Goal: Find specific page/section: Find specific page/section

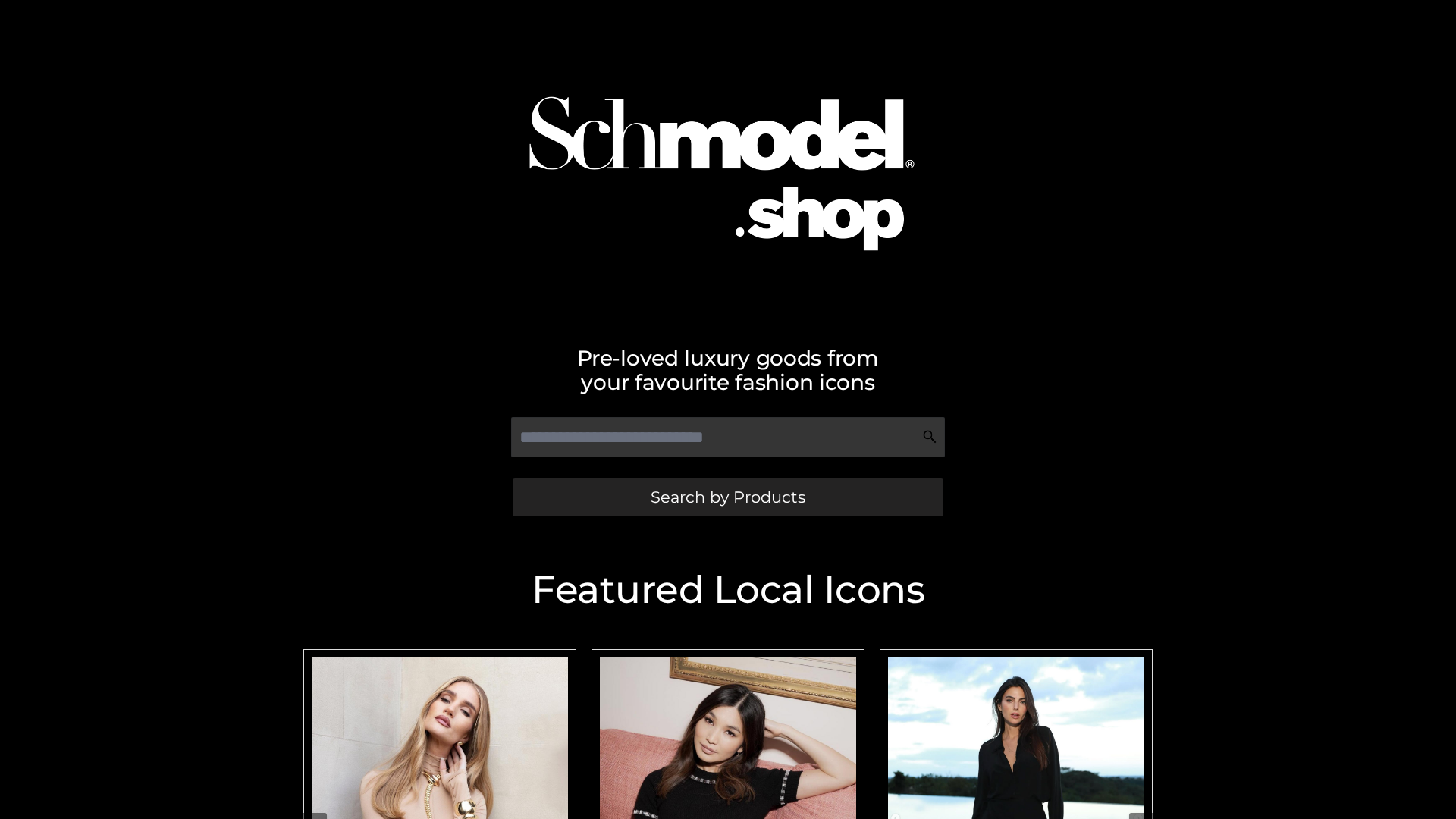
click at [728, 497] on span "Search by Products" at bounding box center [728, 497] width 155 height 16
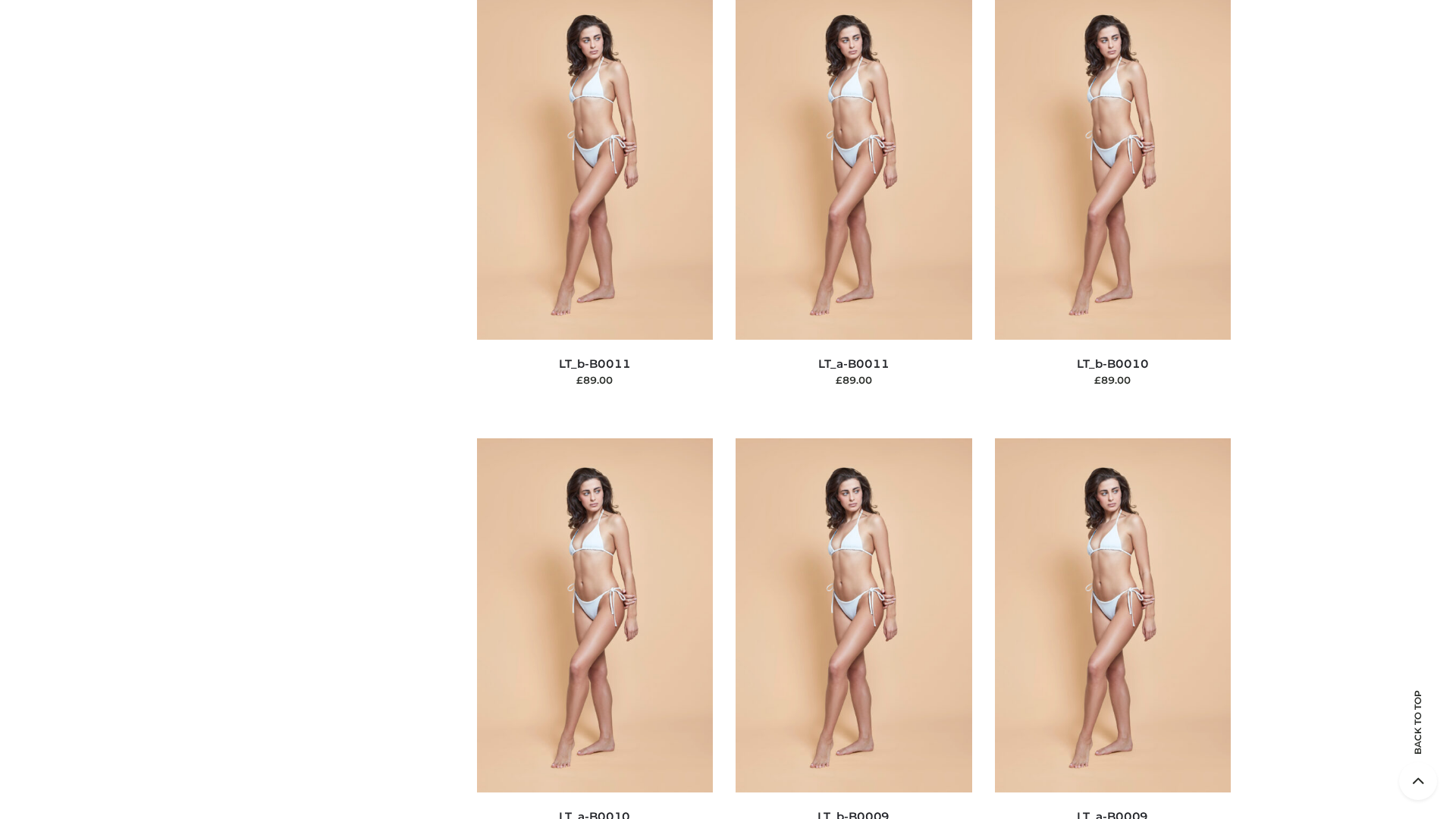
scroll to position [6809, 0]
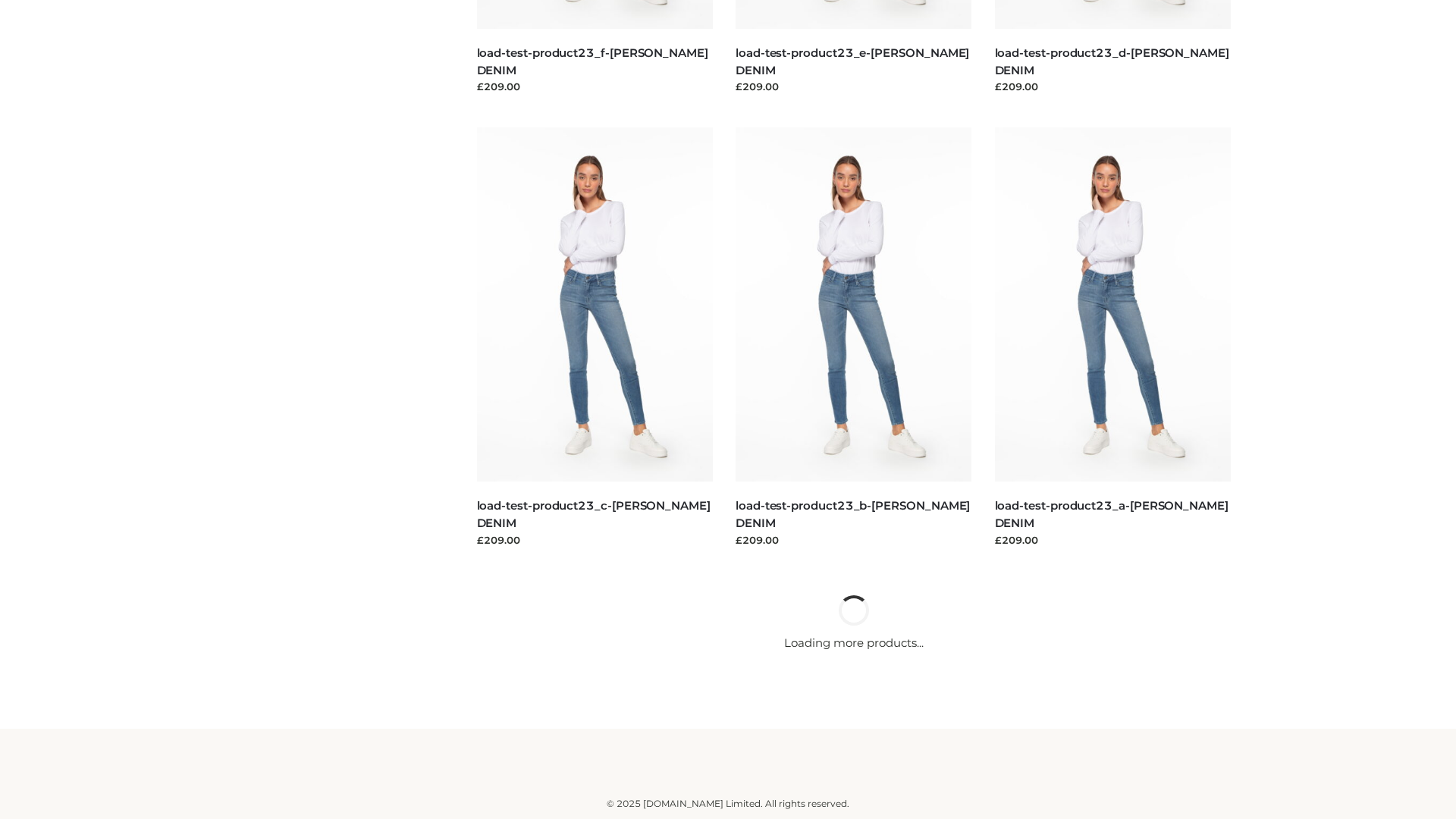
scroll to position [1330, 0]
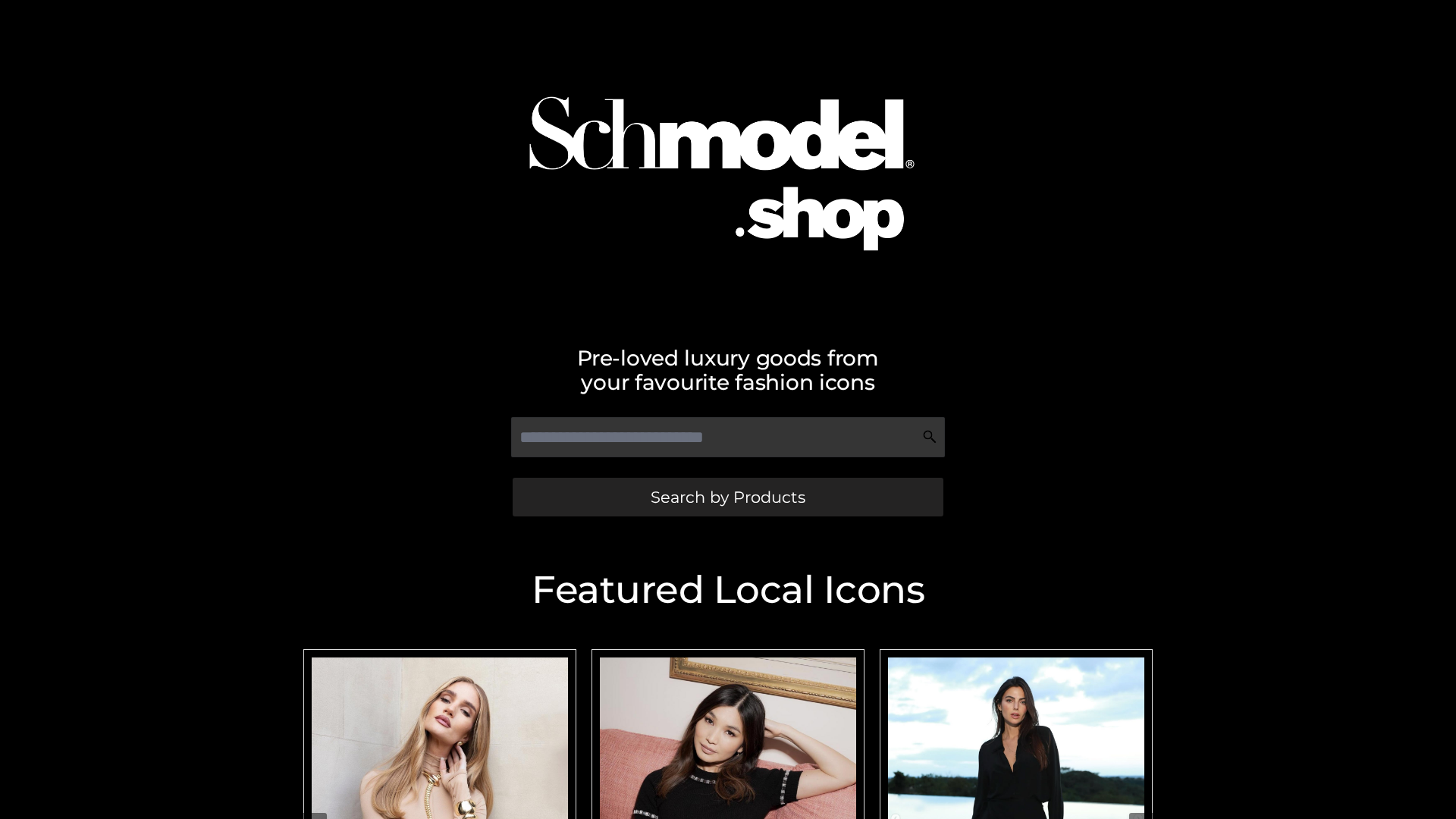
click at [728, 497] on span "Search by Products" at bounding box center [728, 497] width 155 height 16
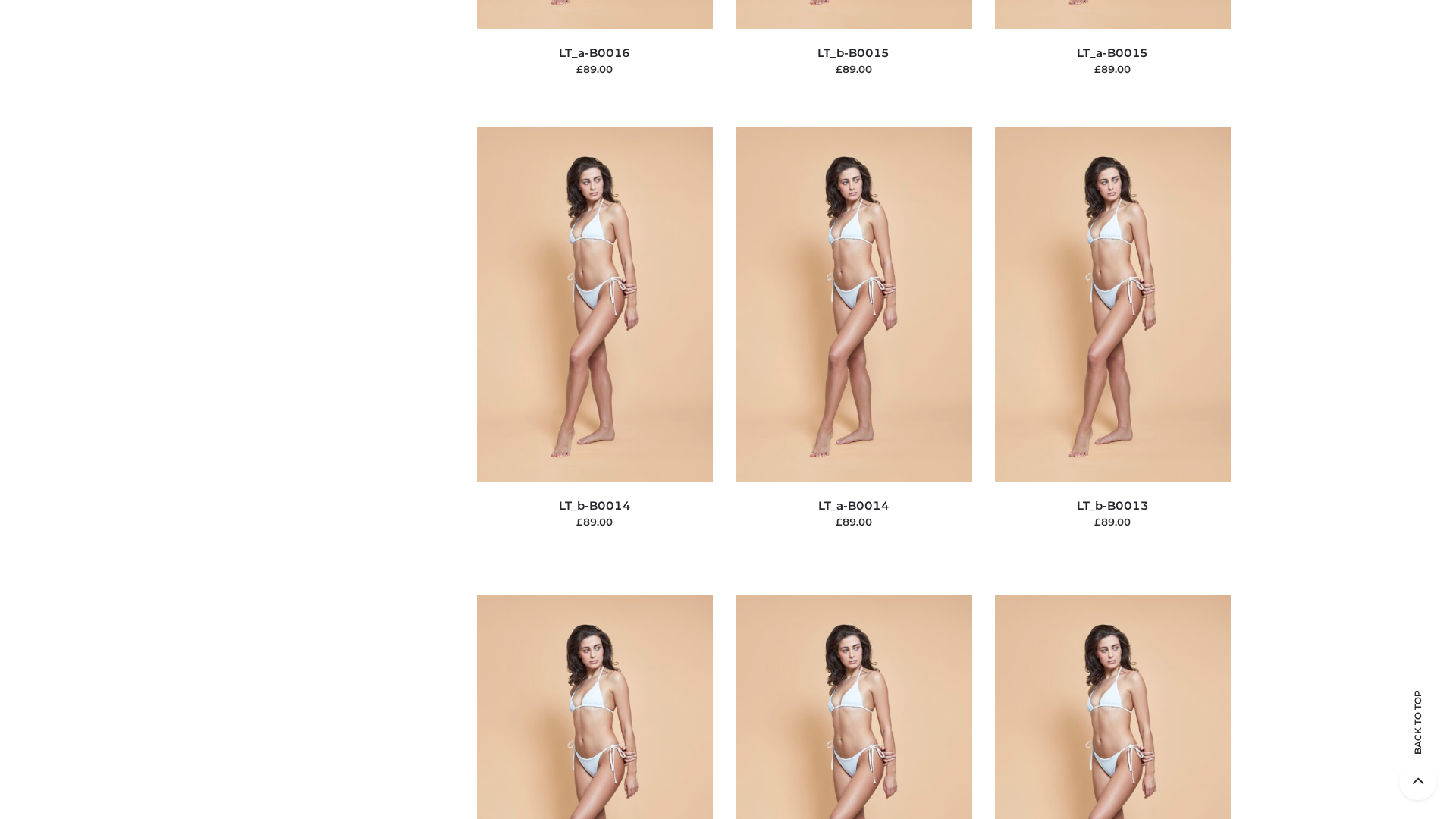
scroll to position [5392, 0]
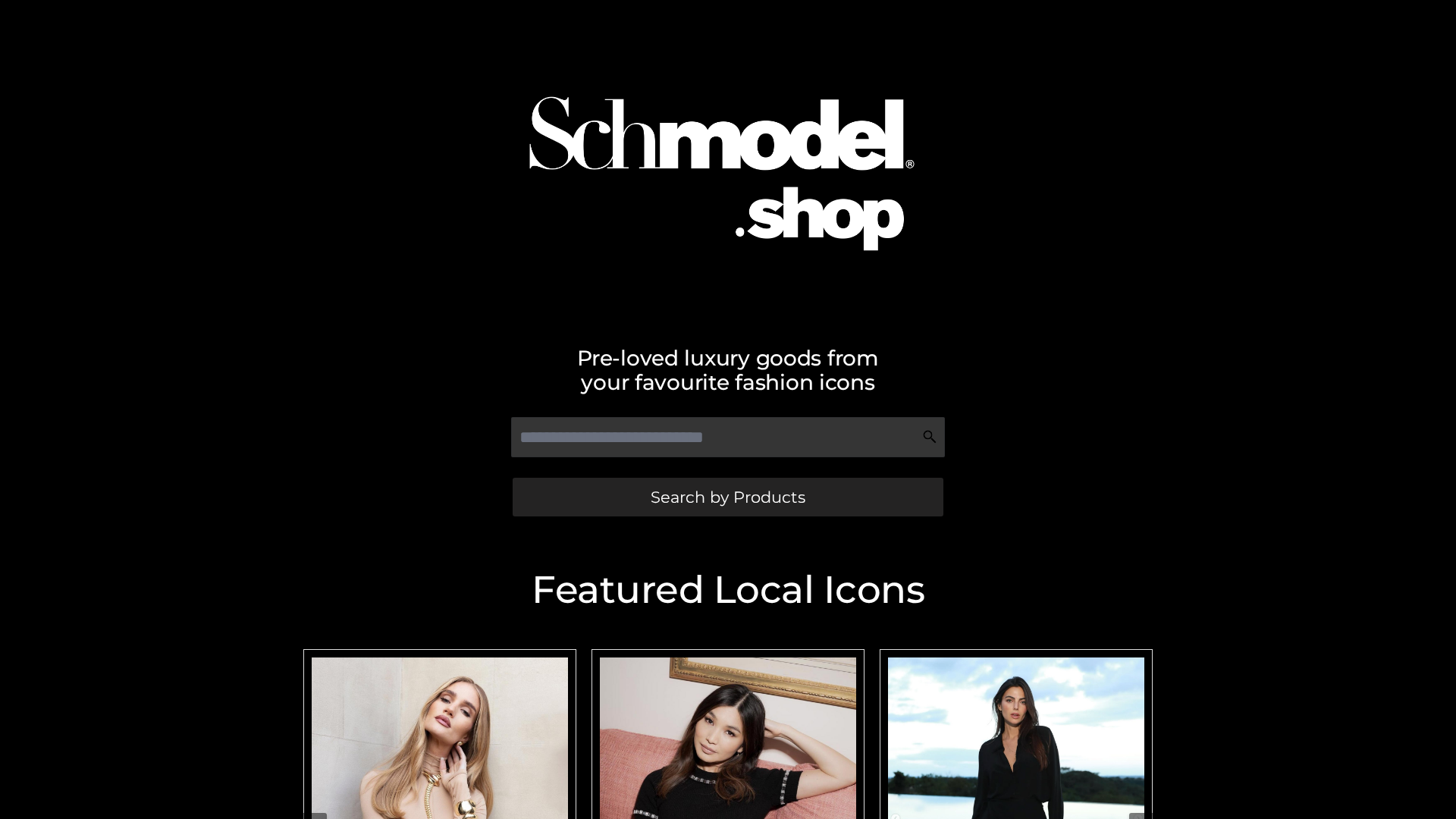
click at [728, 497] on span "Search by Products" at bounding box center [728, 497] width 155 height 16
